Goal: Transaction & Acquisition: Subscribe to service/newsletter

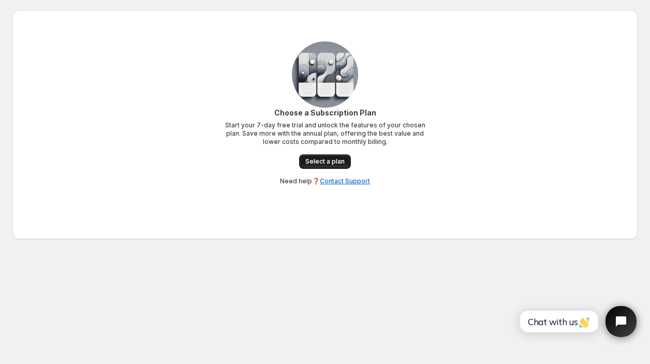
click at [338, 157] on link "Select a plan" at bounding box center [325, 161] width 52 height 14
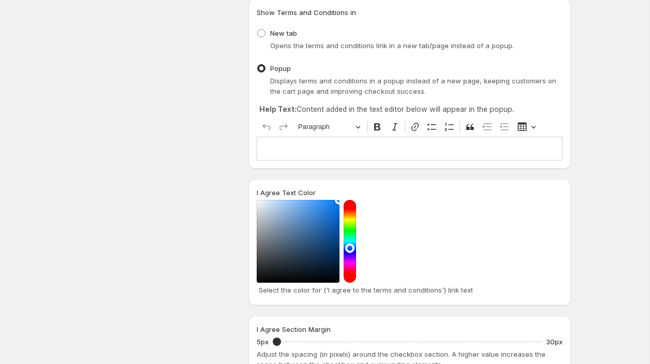
scroll to position [150, 0]
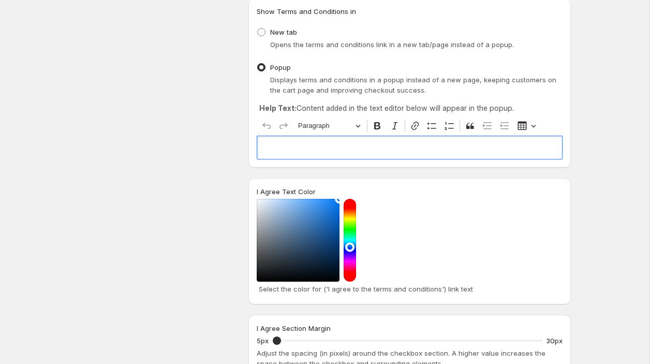
click at [394, 149] on p "Editor editing area: main. Press ⌥0 for help." at bounding box center [409, 147] width 297 height 10
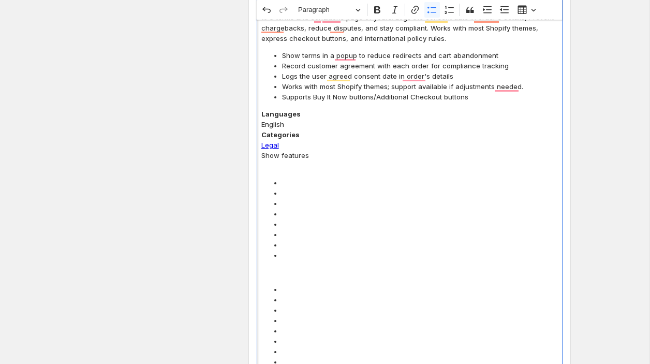
scroll to position [198, 0]
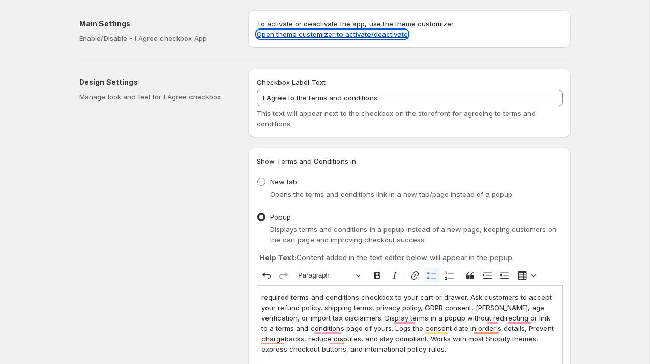
click at [381, 36] on link "Open theme customizer to activate/deactivate" at bounding box center [332, 34] width 151 height 8
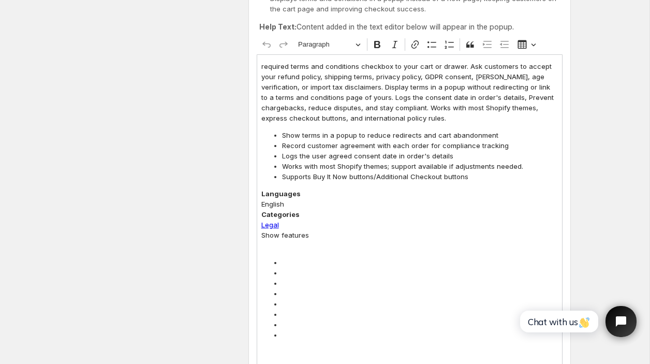
scroll to position [231, 0]
